Goal: Information Seeking & Learning: Learn about a topic

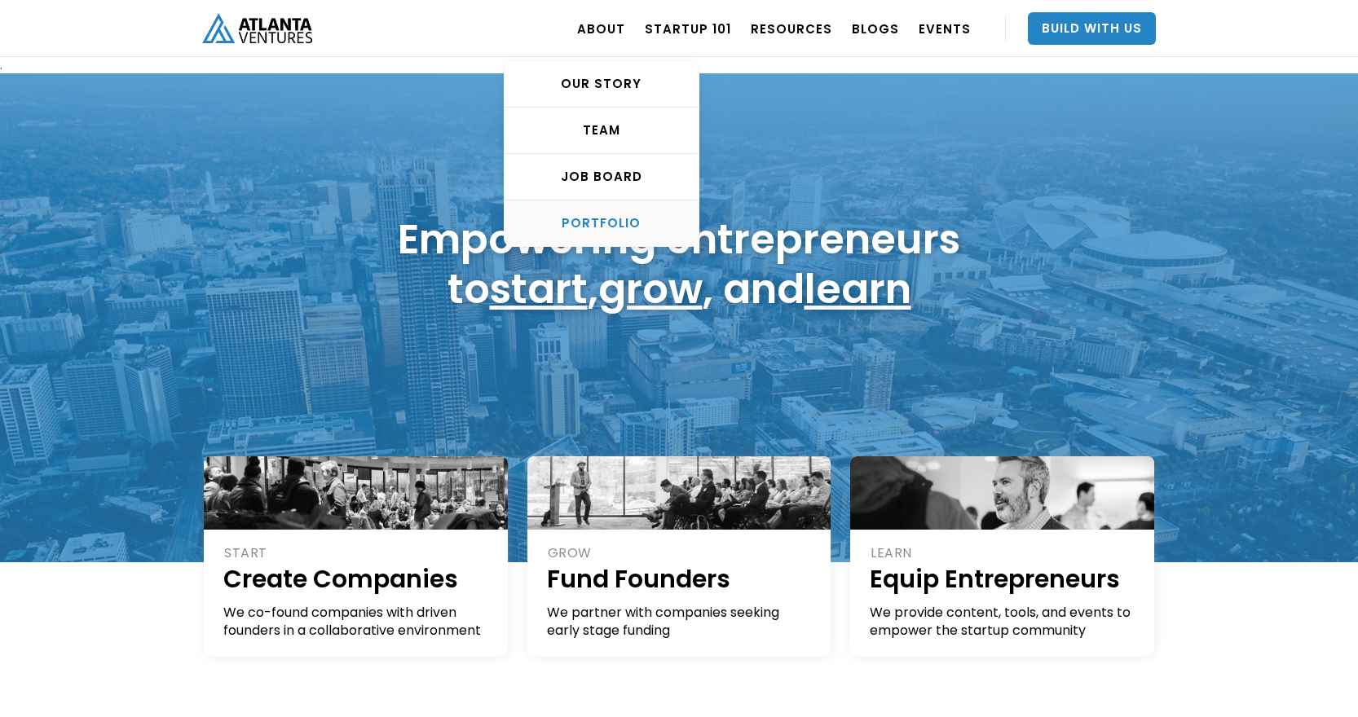
click at [613, 217] on div "PORTFOLIO" at bounding box center [602, 223] width 194 height 16
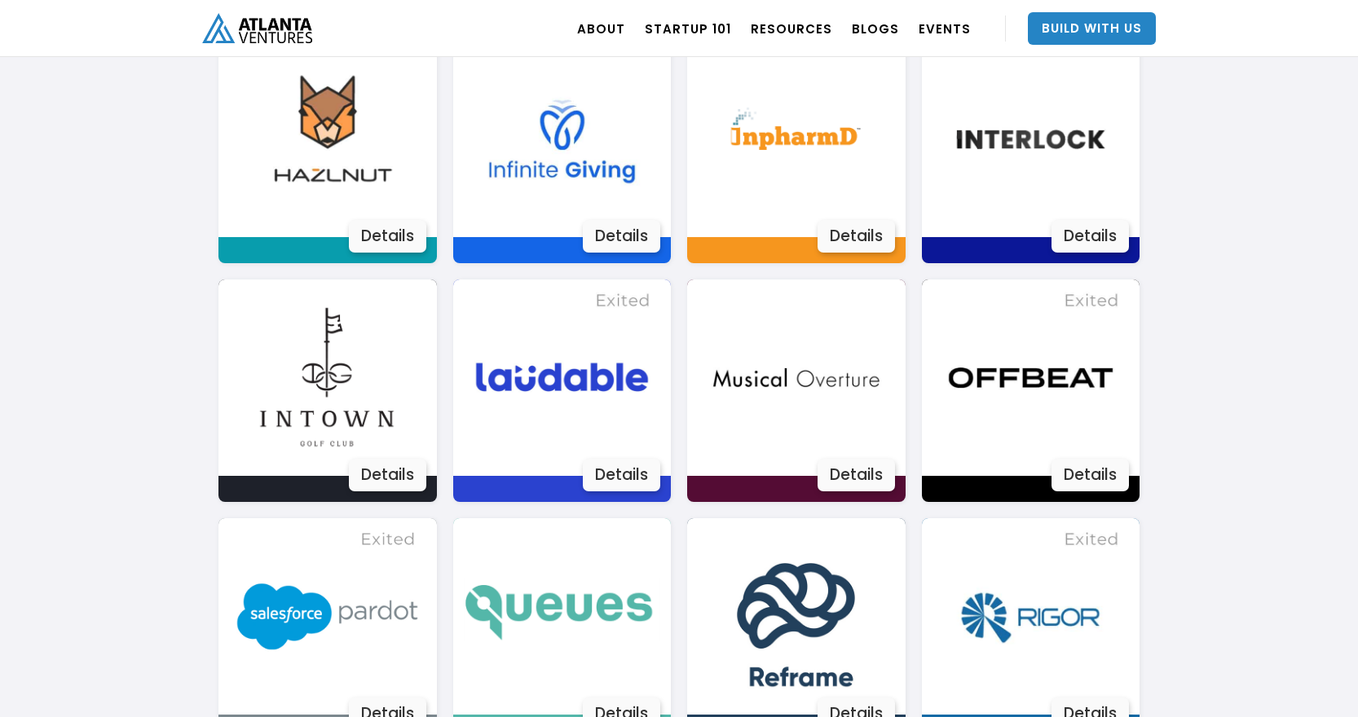
scroll to position [2151, 0]
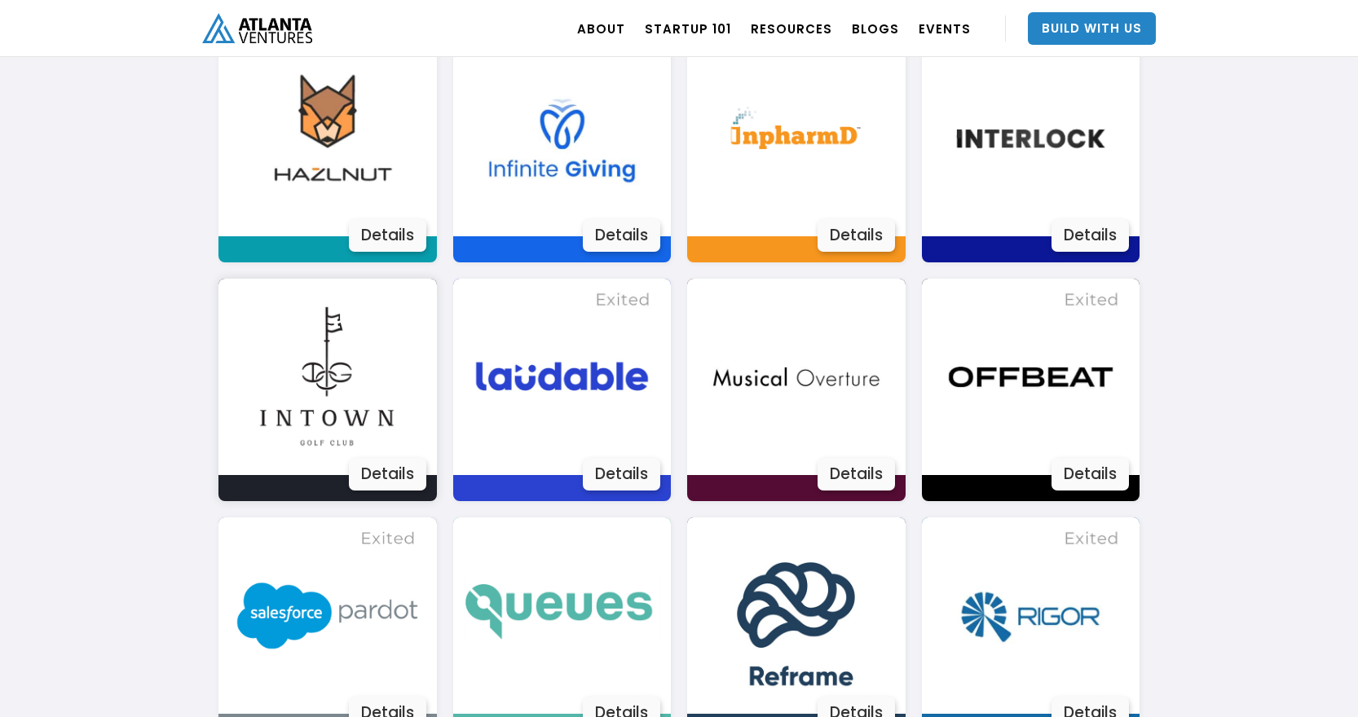
click at [390, 474] on div "Details" at bounding box center [387, 474] width 77 height 33
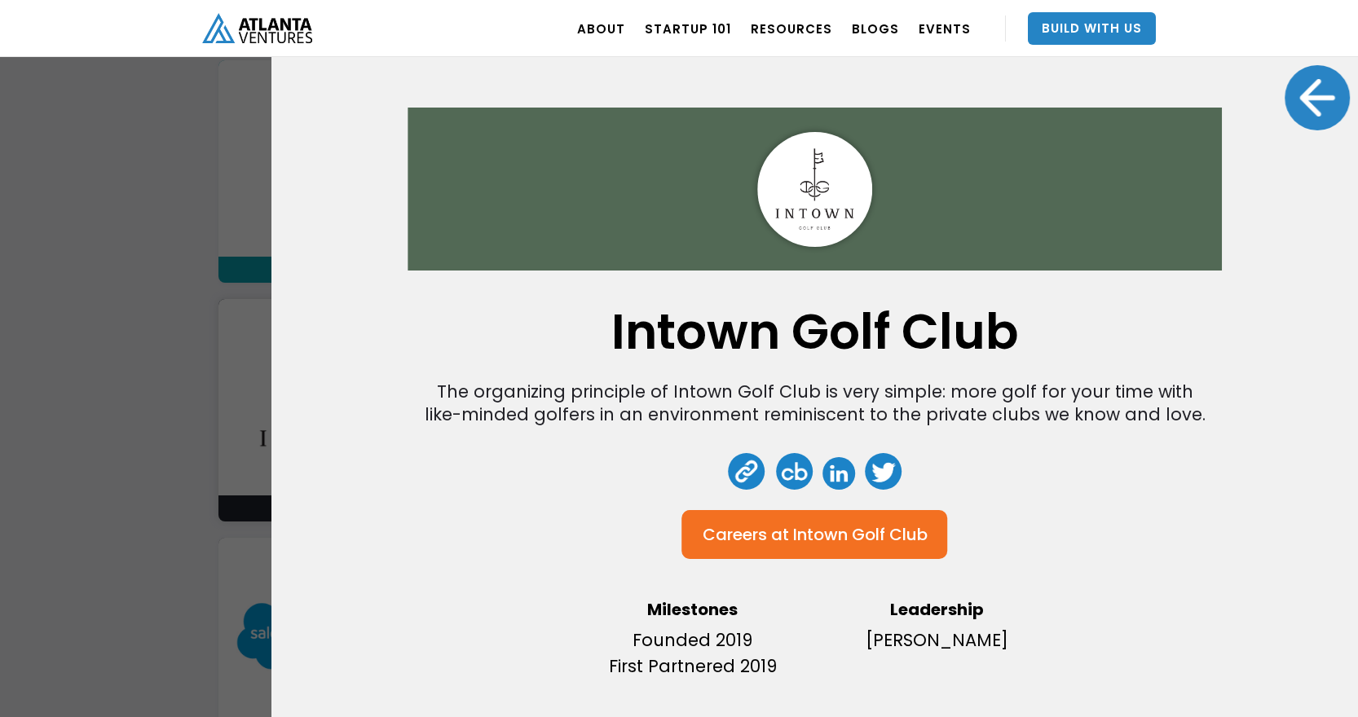
scroll to position [2117, 0]
click at [1298, 89] on div at bounding box center [1317, 97] width 65 height 65
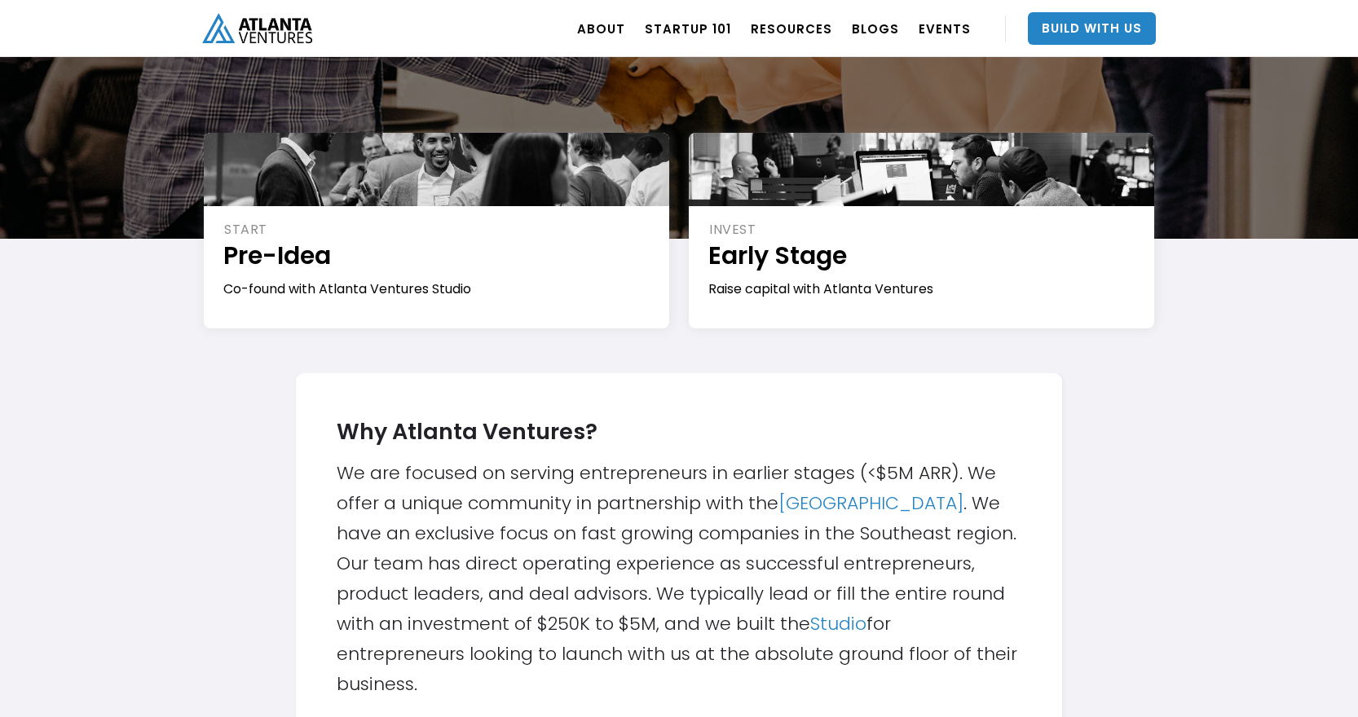
scroll to position [0, 0]
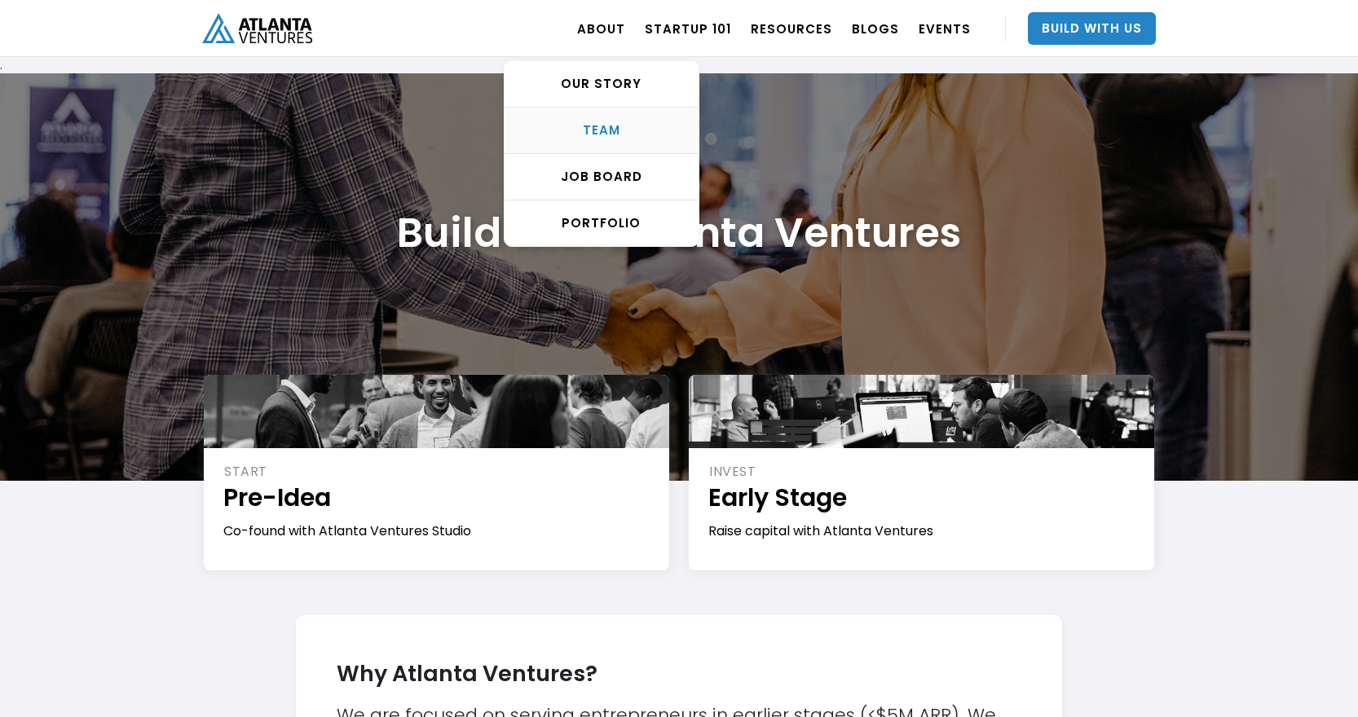
click at [612, 124] on div "TEAM" at bounding box center [602, 130] width 194 height 16
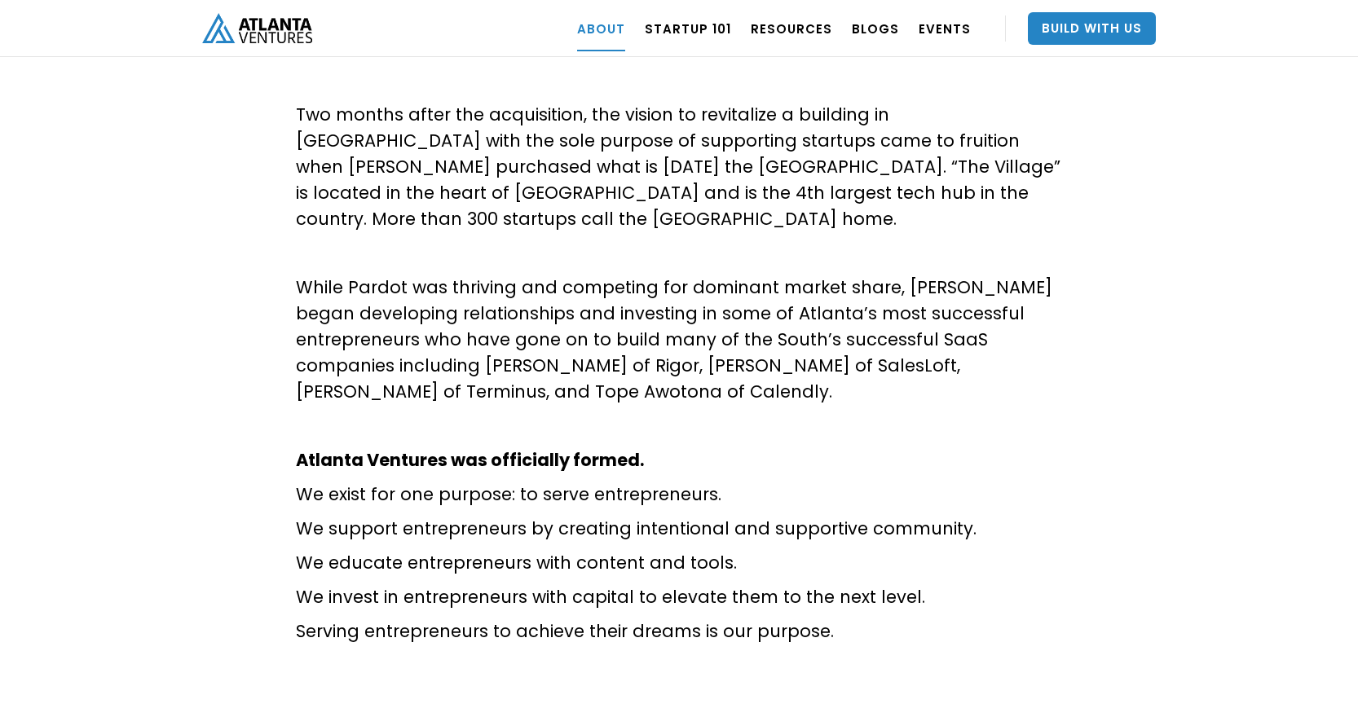
scroll to position [74, 0]
